Goal: Information Seeking & Learning: Learn about a topic

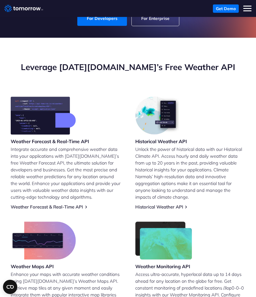
scroll to position [202, 0]
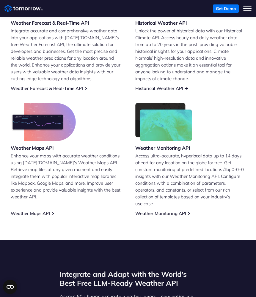
click at [157, 85] on link "Historical Weather API" at bounding box center [159, 88] width 48 height 6
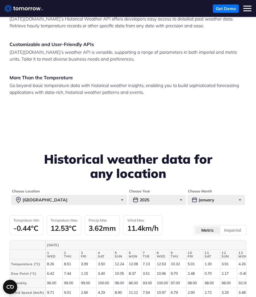
scroll to position [1607, 0]
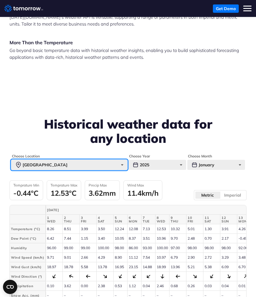
click at [62, 160] on div "[GEOGRAPHIC_DATA]" at bounding box center [69, 165] width 116 height 10
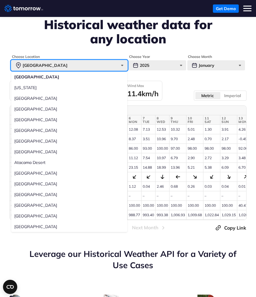
scroll to position [1705, 0]
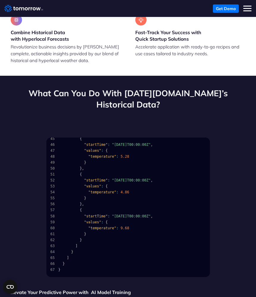
scroll to position [0, 0]
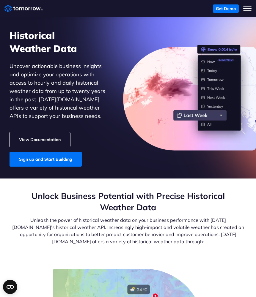
click at [57, 142] on link "View Documentation" at bounding box center [39, 139] width 61 height 15
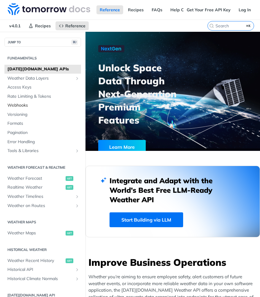
click at [12, 102] on span "Webhooks" at bounding box center [43, 105] width 72 height 6
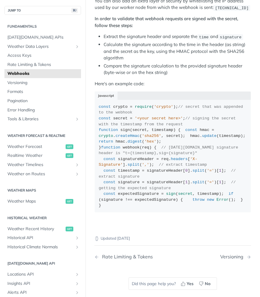
scroll to position [660, 0]
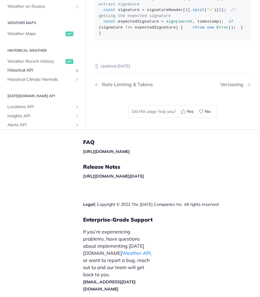
click at [32, 73] on span "Historical API" at bounding box center [40, 70] width 66 height 6
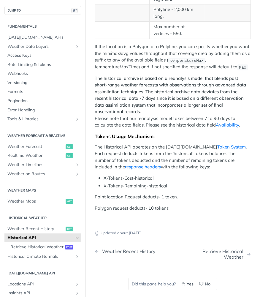
scroll to position [181, 0]
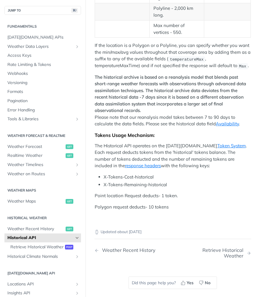
click at [216, 127] on p "The historical archive is based on a reanalysis model that blends past short-ra…" at bounding box center [173, 100] width 156 height 53
click at [221, 126] on link "Availability" at bounding box center [227, 124] width 23 height 6
